Goal: Information Seeking & Learning: Learn about a topic

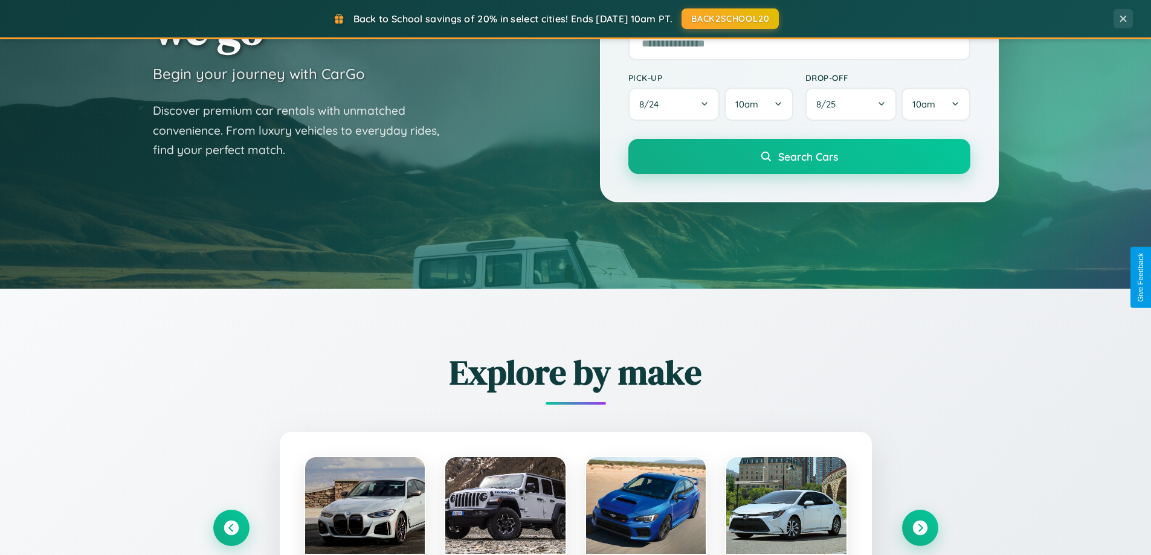
scroll to position [521, 0]
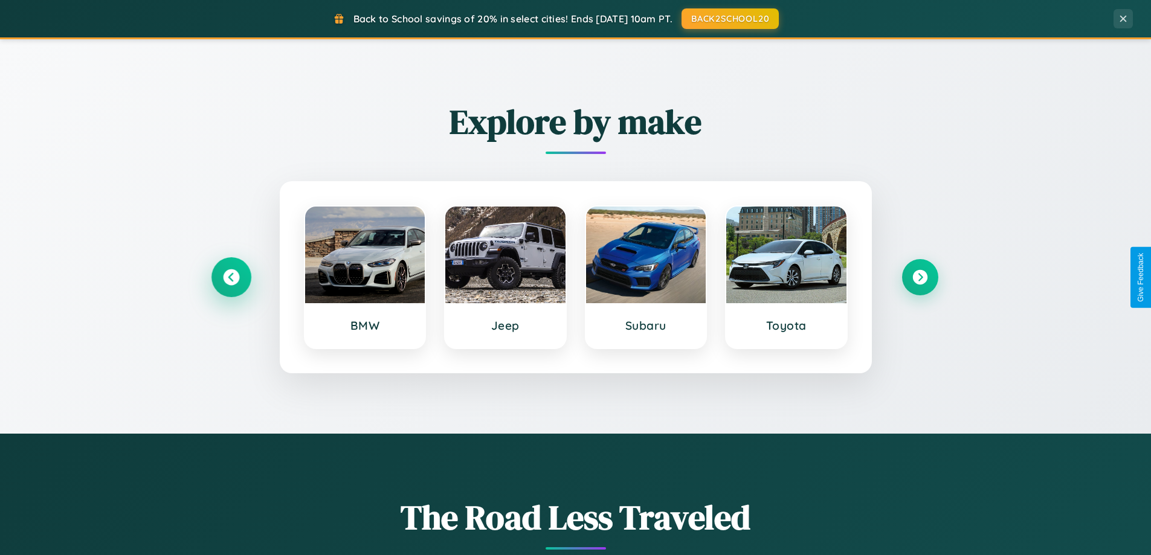
click at [231, 277] on icon at bounding box center [231, 277] width 16 height 16
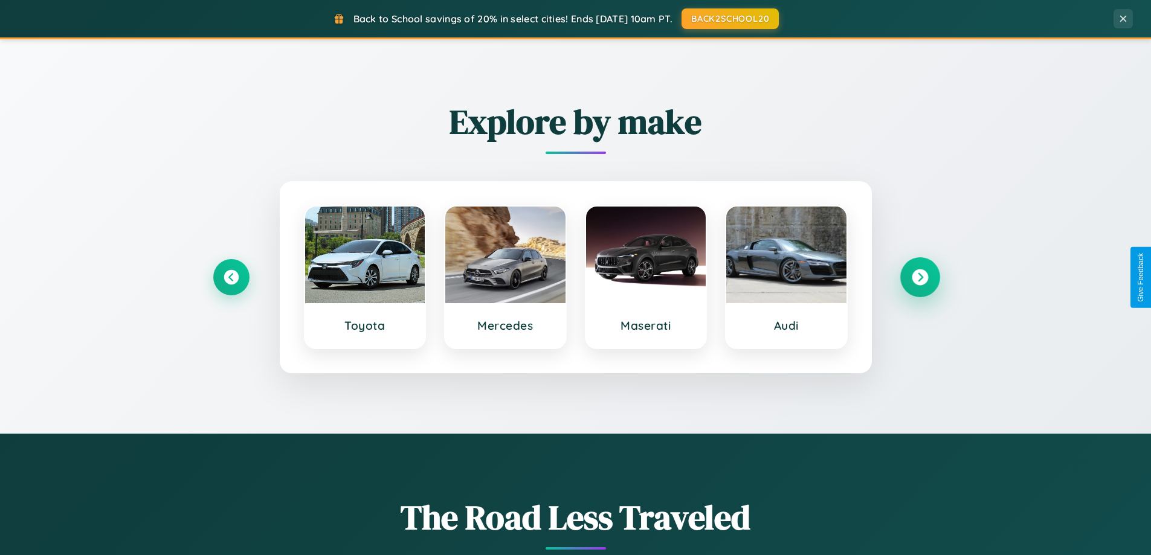
click at [920, 277] on icon at bounding box center [920, 277] width 16 height 16
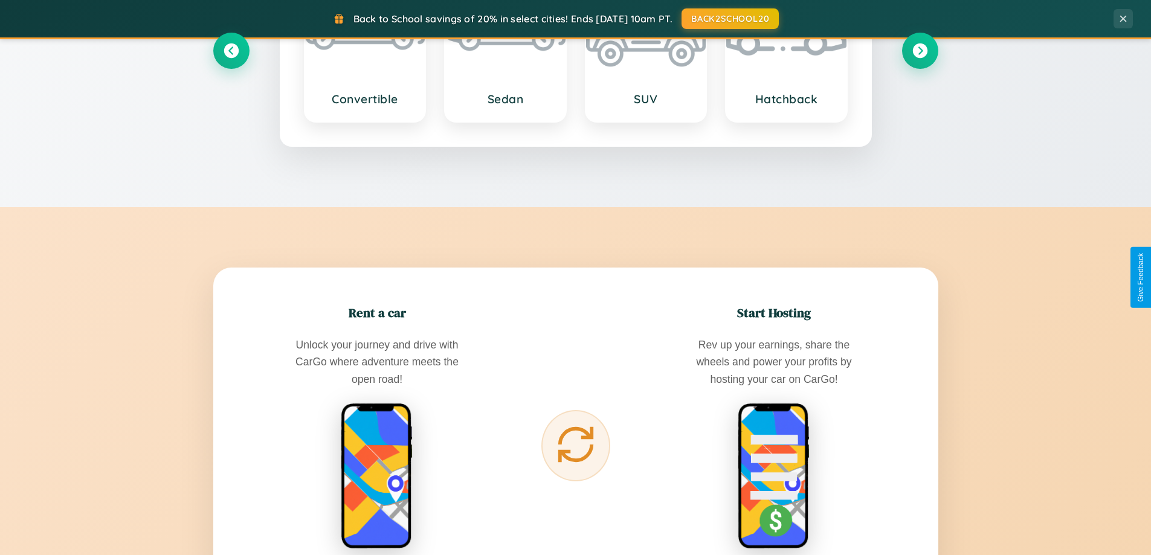
scroll to position [2325, 0]
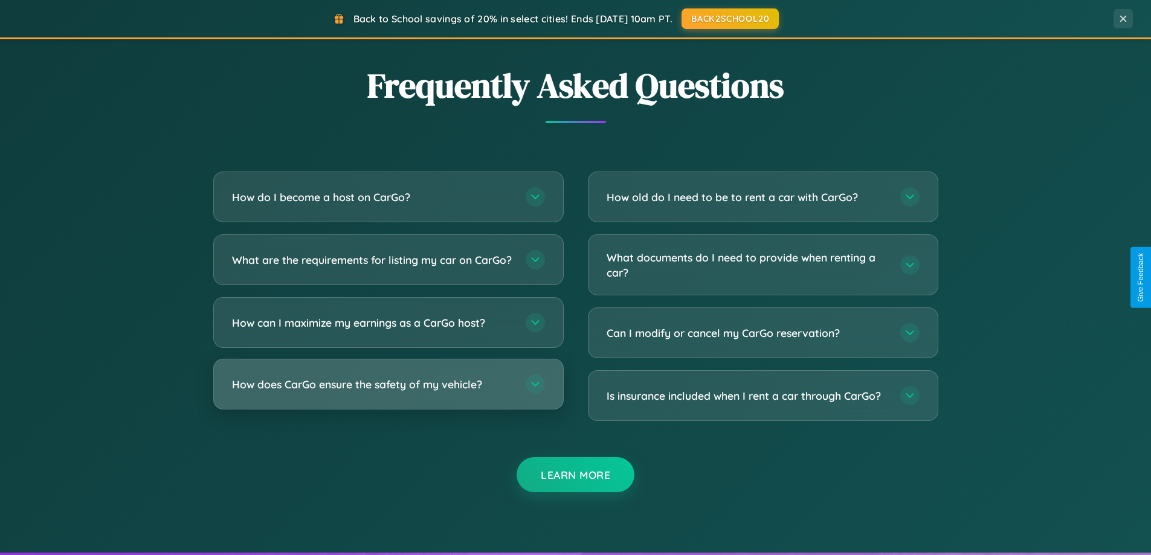
click at [388, 392] on h3 "How does CarGo ensure the safety of my vehicle?" at bounding box center [373, 384] width 282 height 15
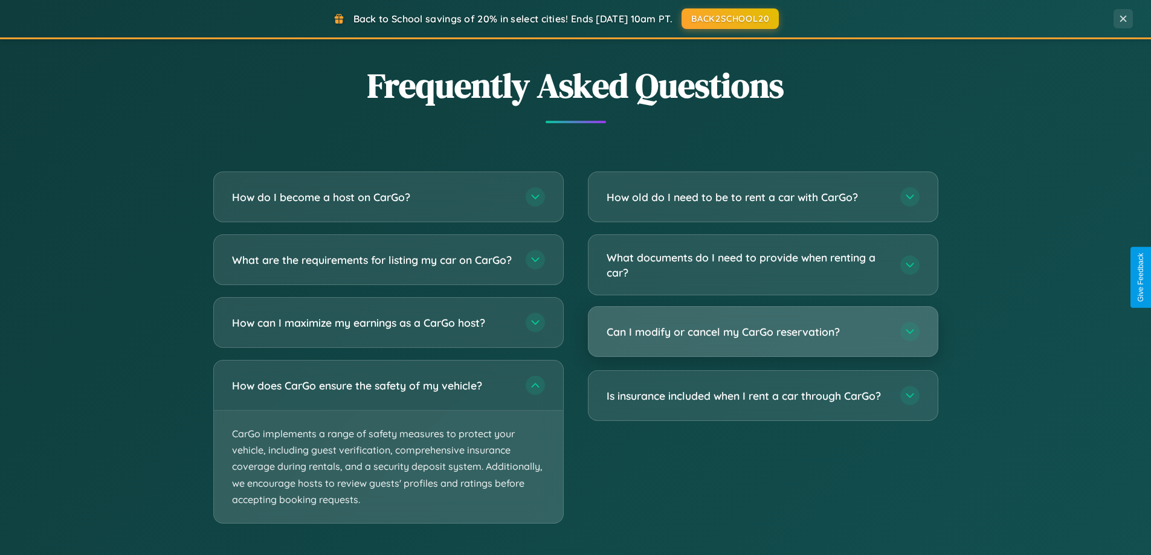
click at [762, 332] on h3 "Can I modify or cancel my CarGo reservation?" at bounding box center [748, 331] width 282 height 15
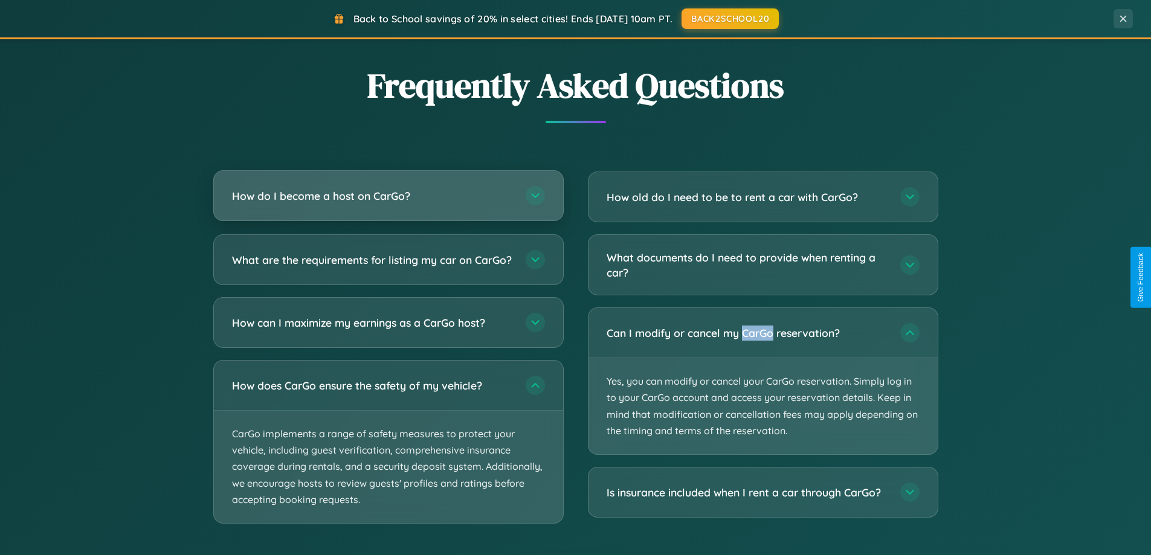
click at [388, 196] on h3 "How do I become a host on CarGo?" at bounding box center [373, 195] width 282 height 15
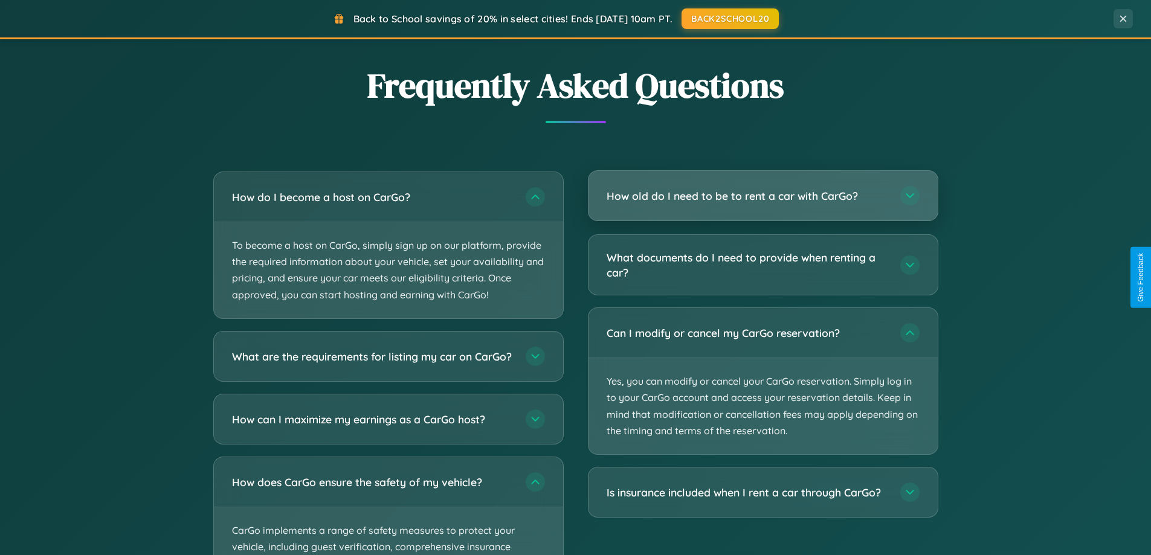
click at [762, 196] on h3 "How old do I need to be to rent a car with CarGo?" at bounding box center [748, 195] width 282 height 15
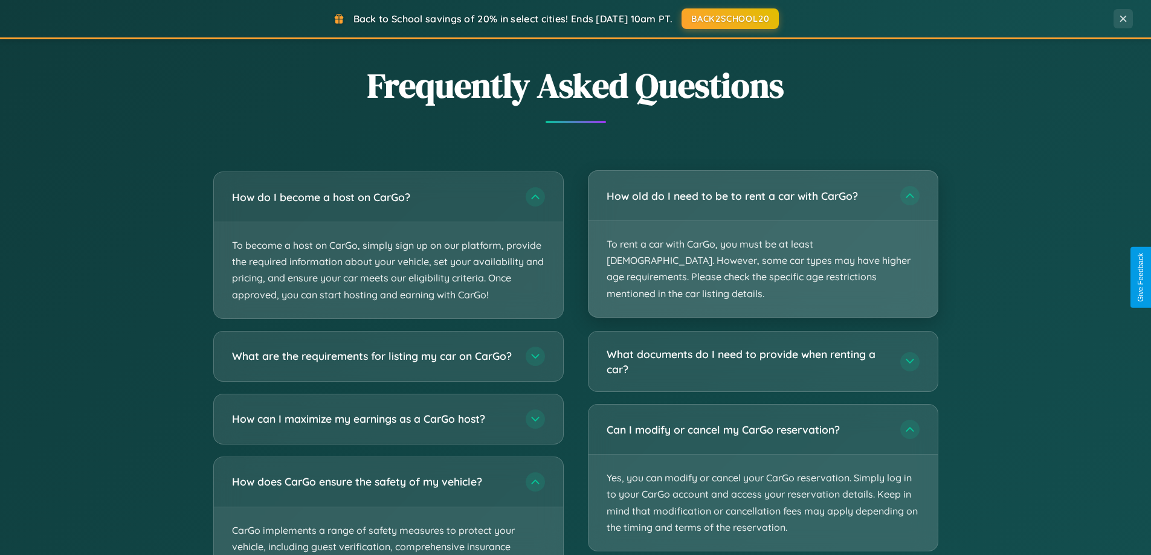
click at [762, 236] on p "To rent a car with CarGo, you must be at least [DEMOGRAPHIC_DATA]. However, som…" at bounding box center [762, 269] width 349 height 96
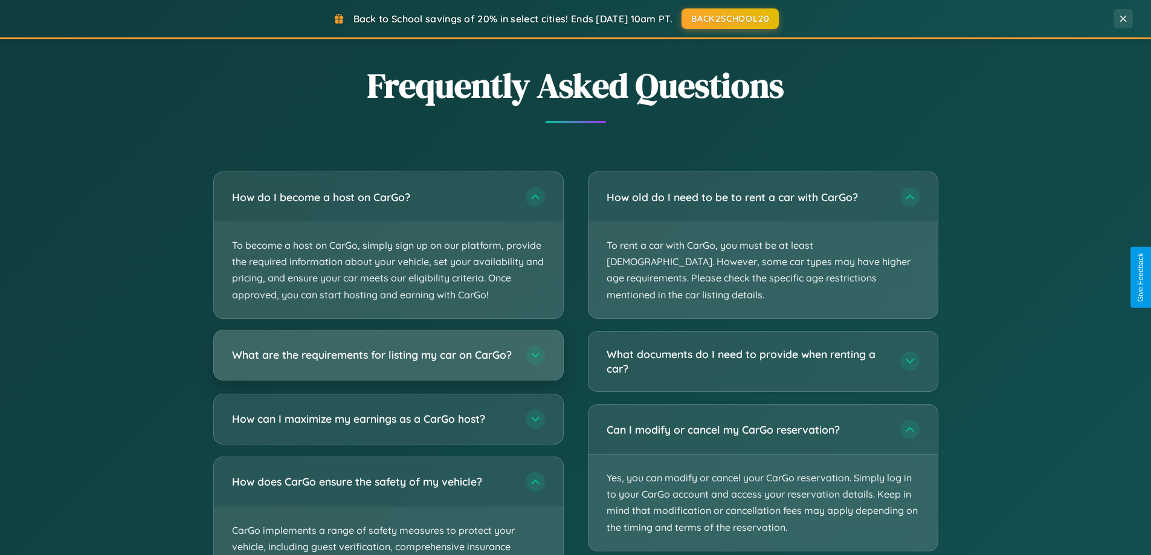
click at [388, 361] on h3 "What are the requirements for listing my car on CarGo?" at bounding box center [373, 354] width 282 height 15
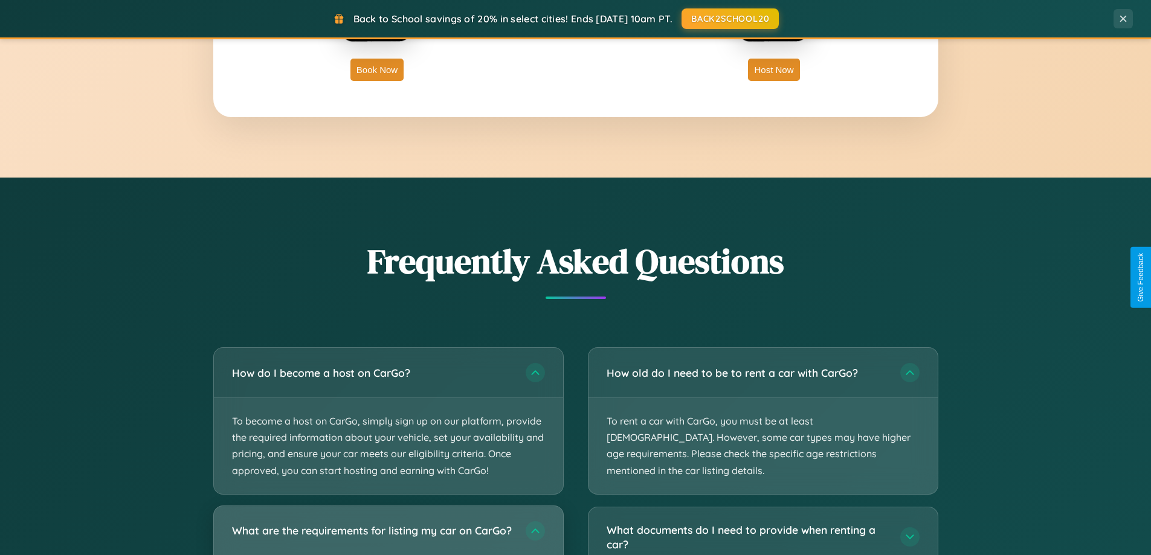
scroll to position [1941, 0]
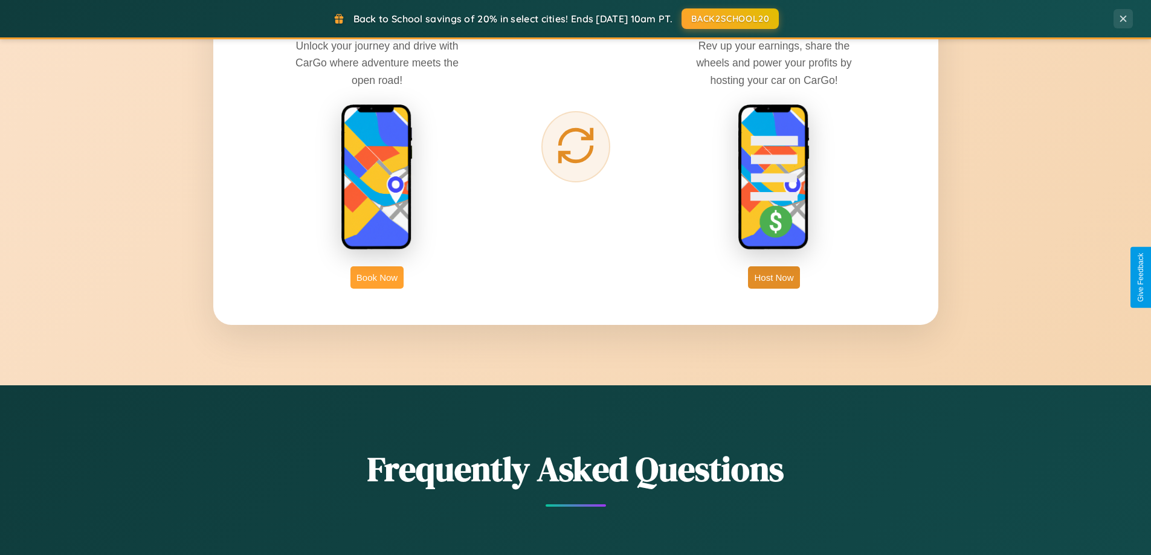
click at [377, 277] on button "Book Now" at bounding box center [376, 277] width 53 height 22
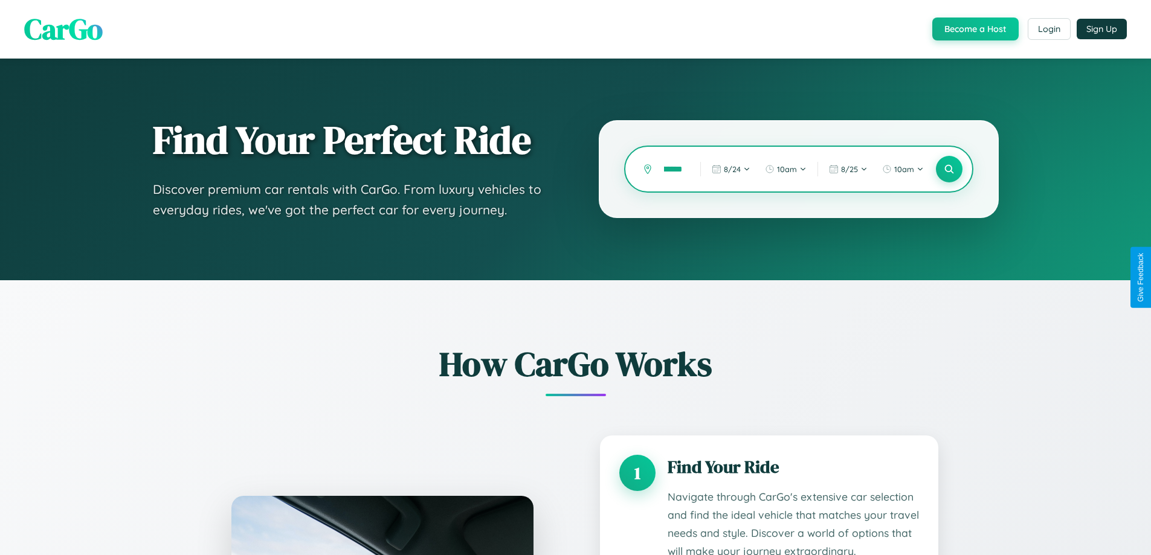
type input "*********"
